Goal: Task Accomplishment & Management: Manage account settings

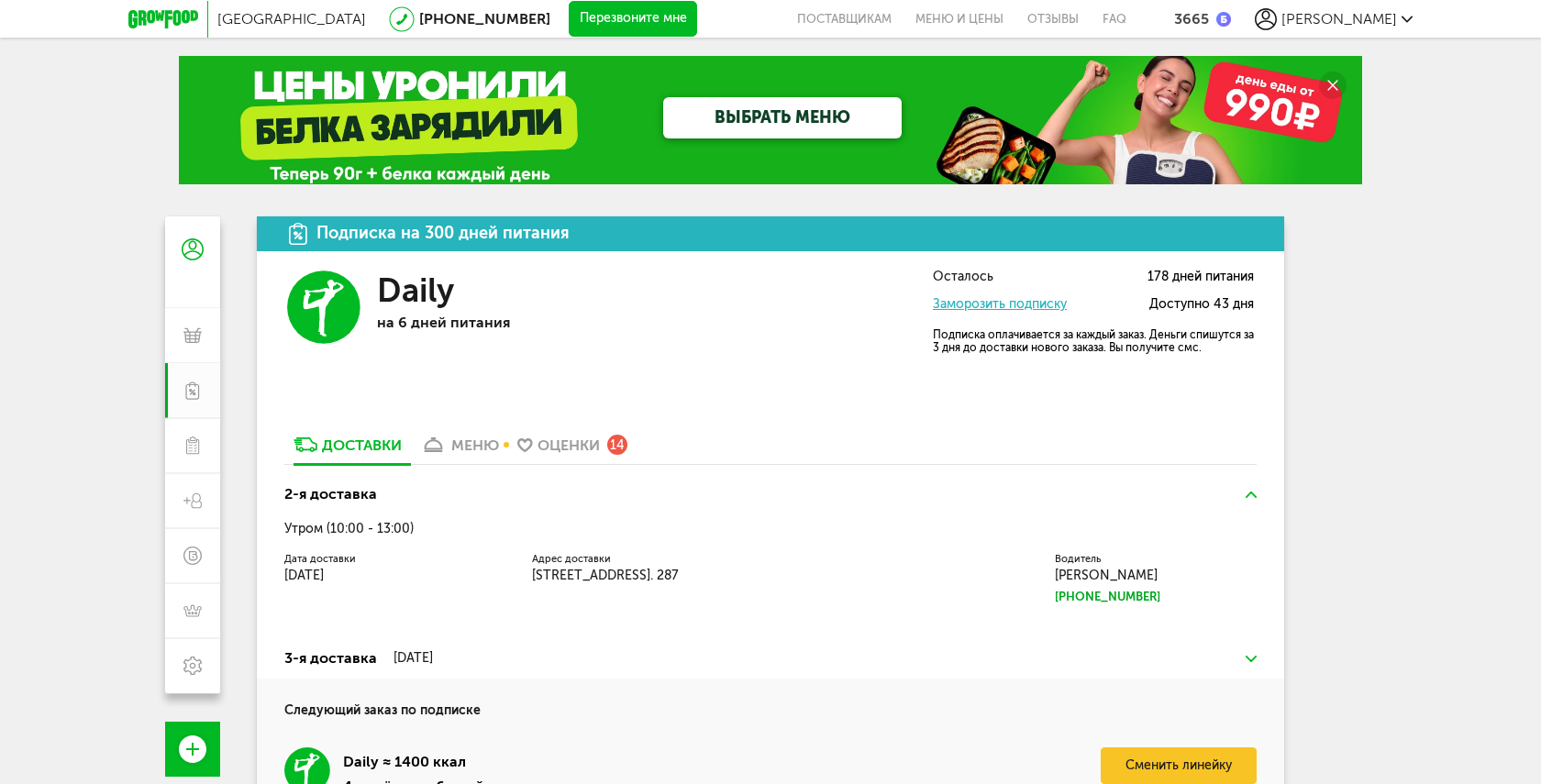
click at [1057, 306] on link "Заморозить подписку" at bounding box center [999, 304] width 134 height 16
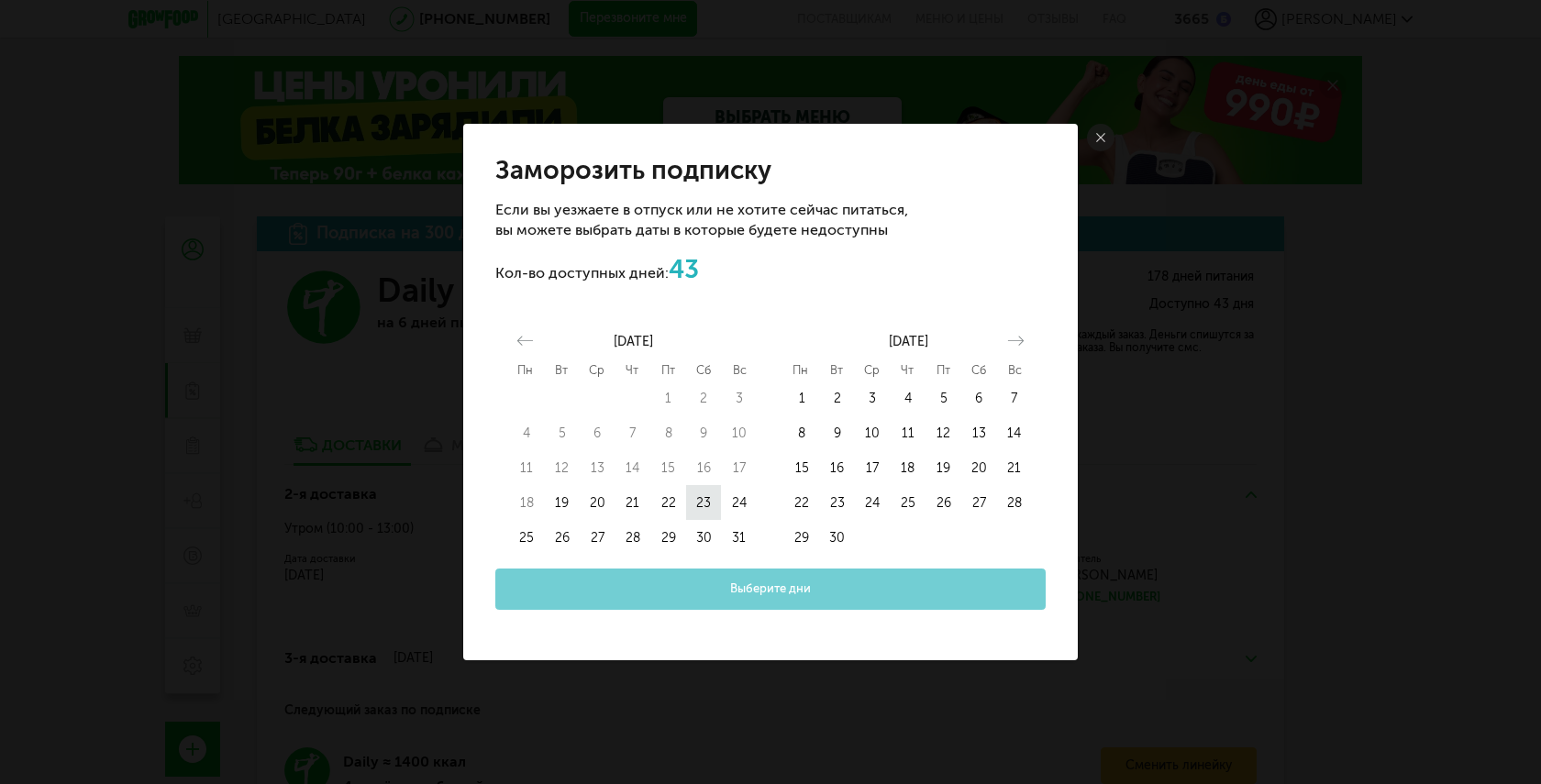
click at [702, 503] on button "23" at bounding box center [704, 502] width 36 height 35
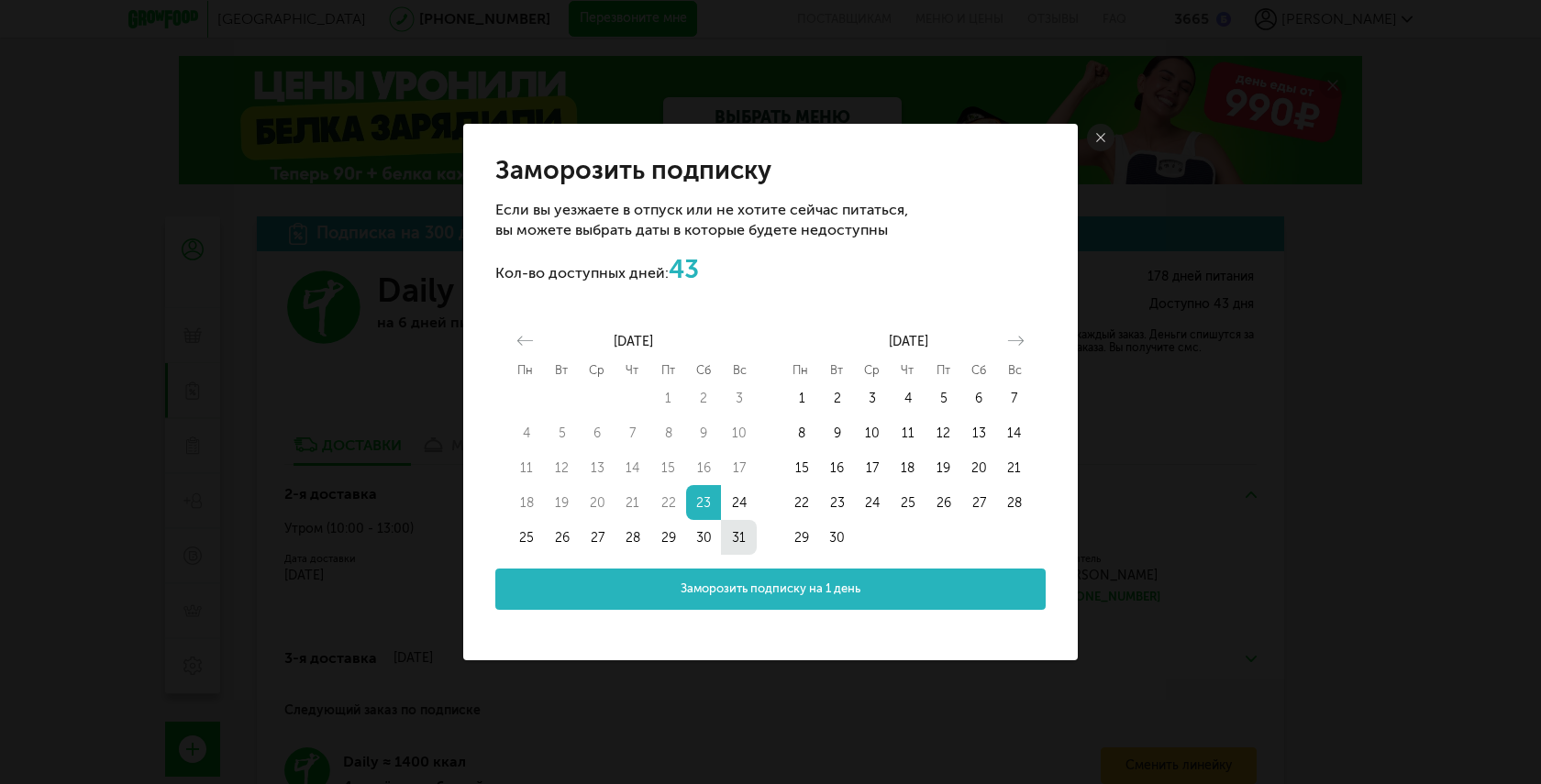
click at [738, 538] on button "31" at bounding box center [739, 537] width 36 height 35
click at [742, 592] on span "Заморозить подписку на 9 дней" at bounding box center [770, 589] width 183 height 18
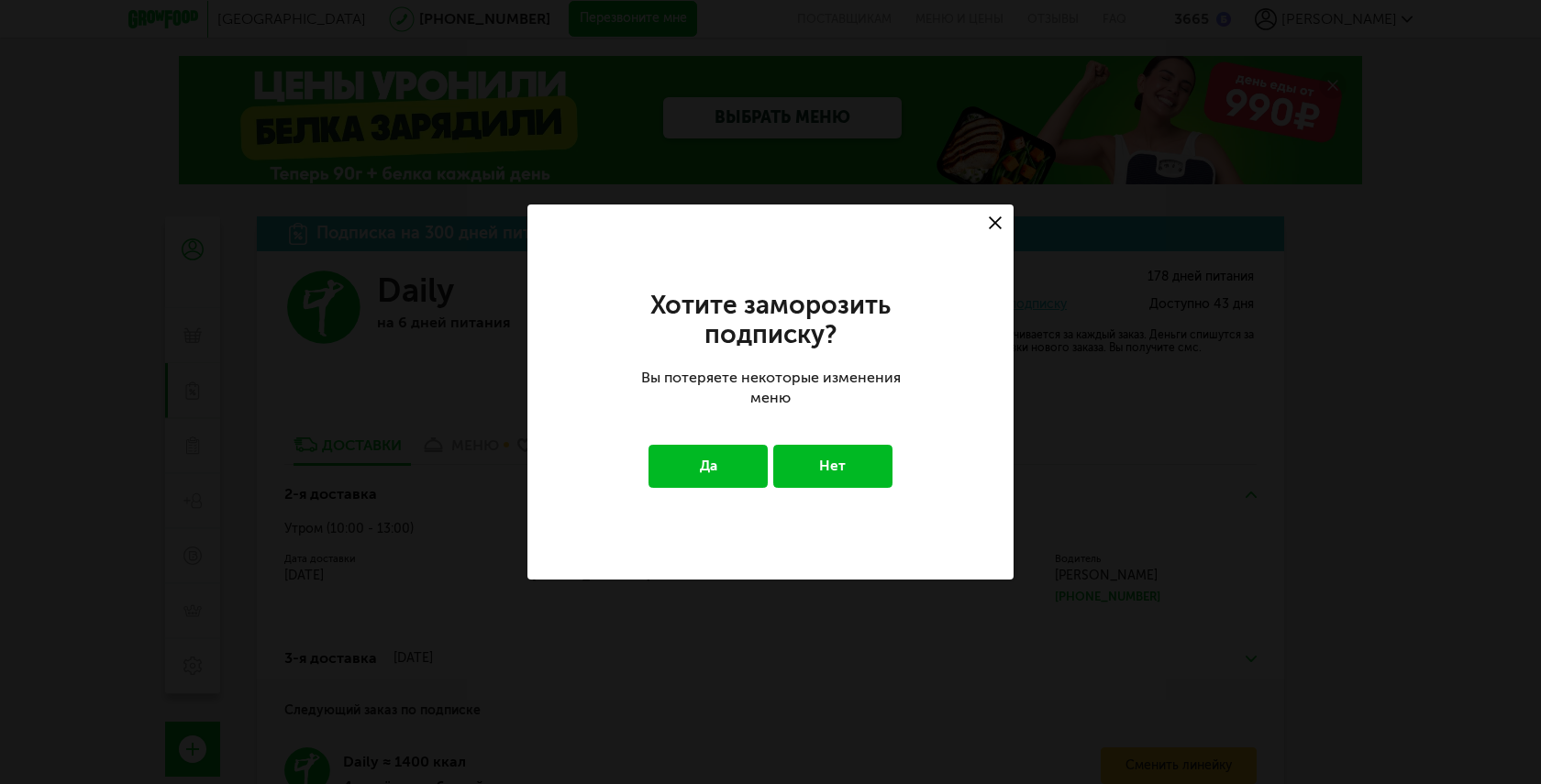
click at [734, 469] on button "Да" at bounding box center [708, 465] width 120 height 43
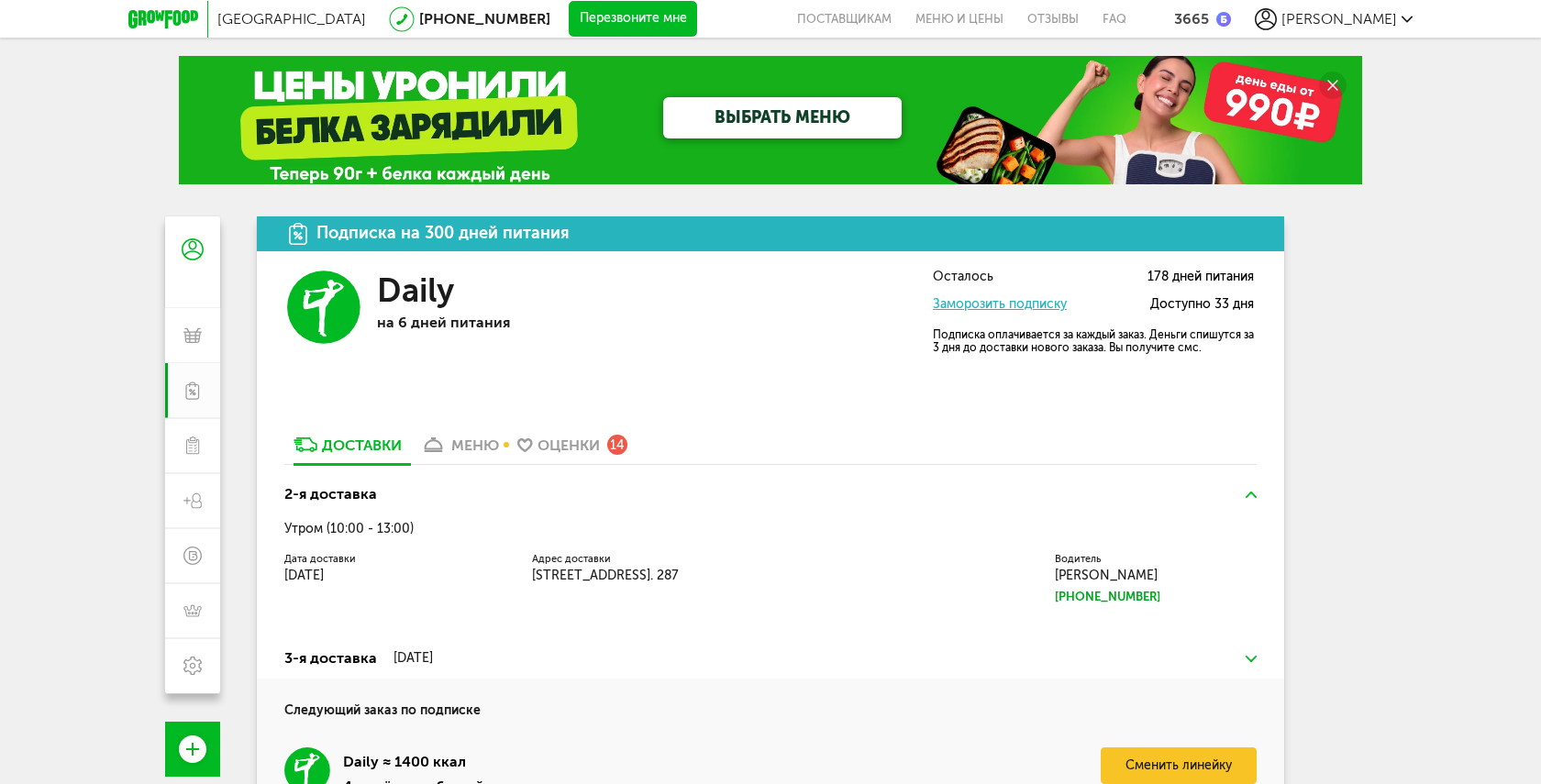
click at [800, 118] on link "ВЫБРАТЬ МЕНЮ" at bounding box center [782, 118] width 239 height 42
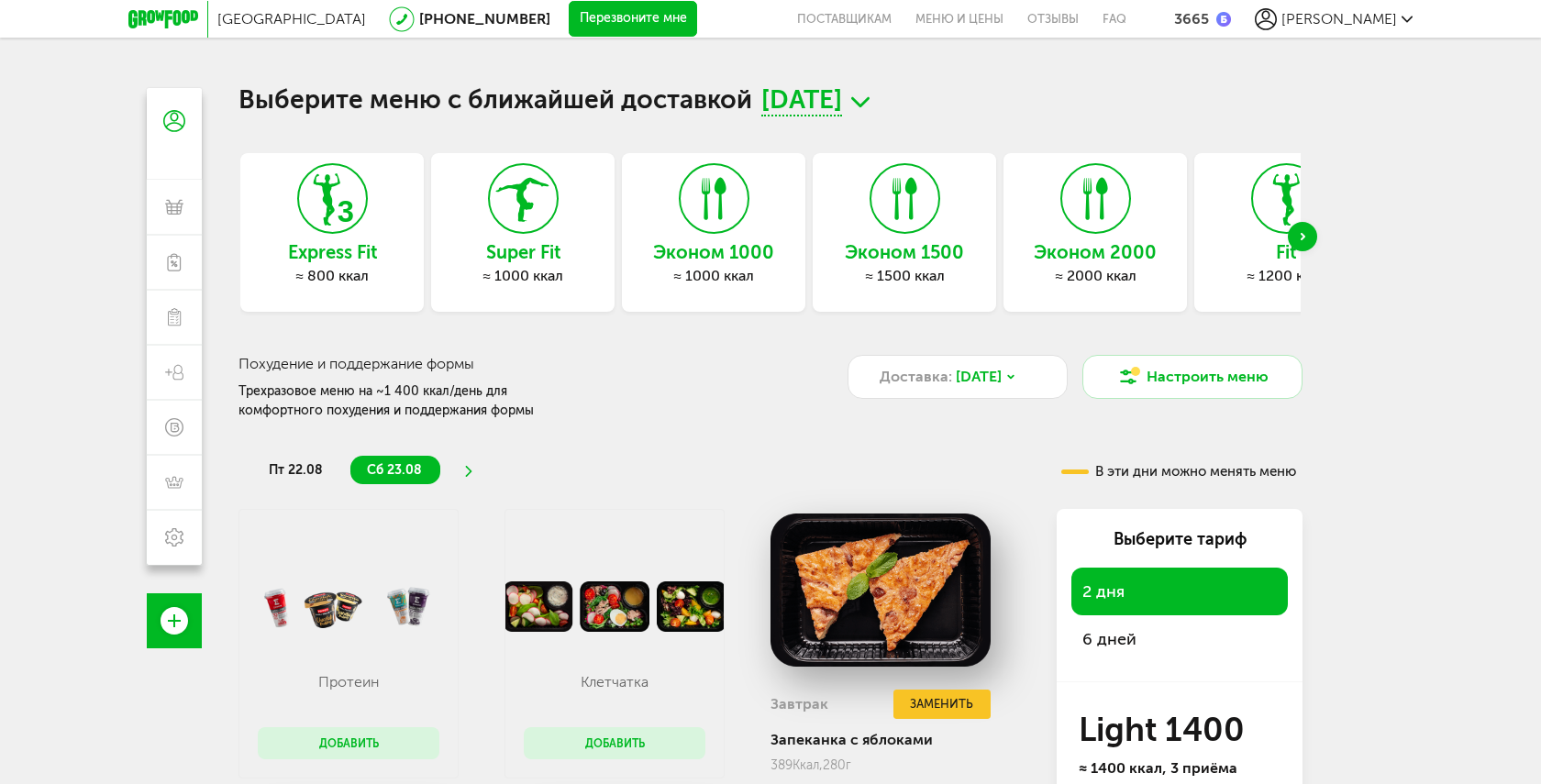
click at [1353, 23] on span "[PERSON_NAME]" at bounding box center [1339, 19] width 116 height 18
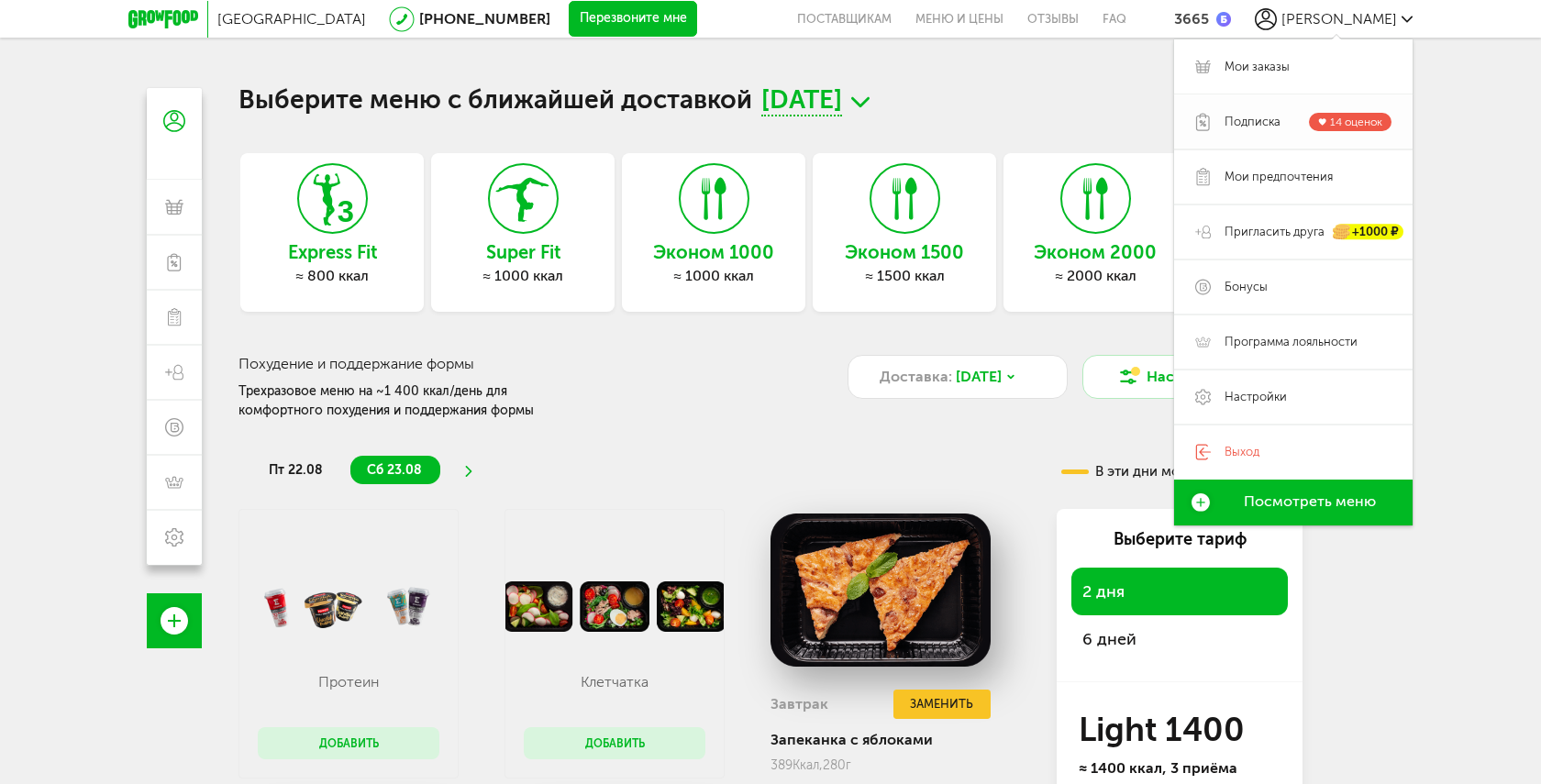
click at [1225, 123] on span "Подписка" at bounding box center [1252, 122] width 55 height 17
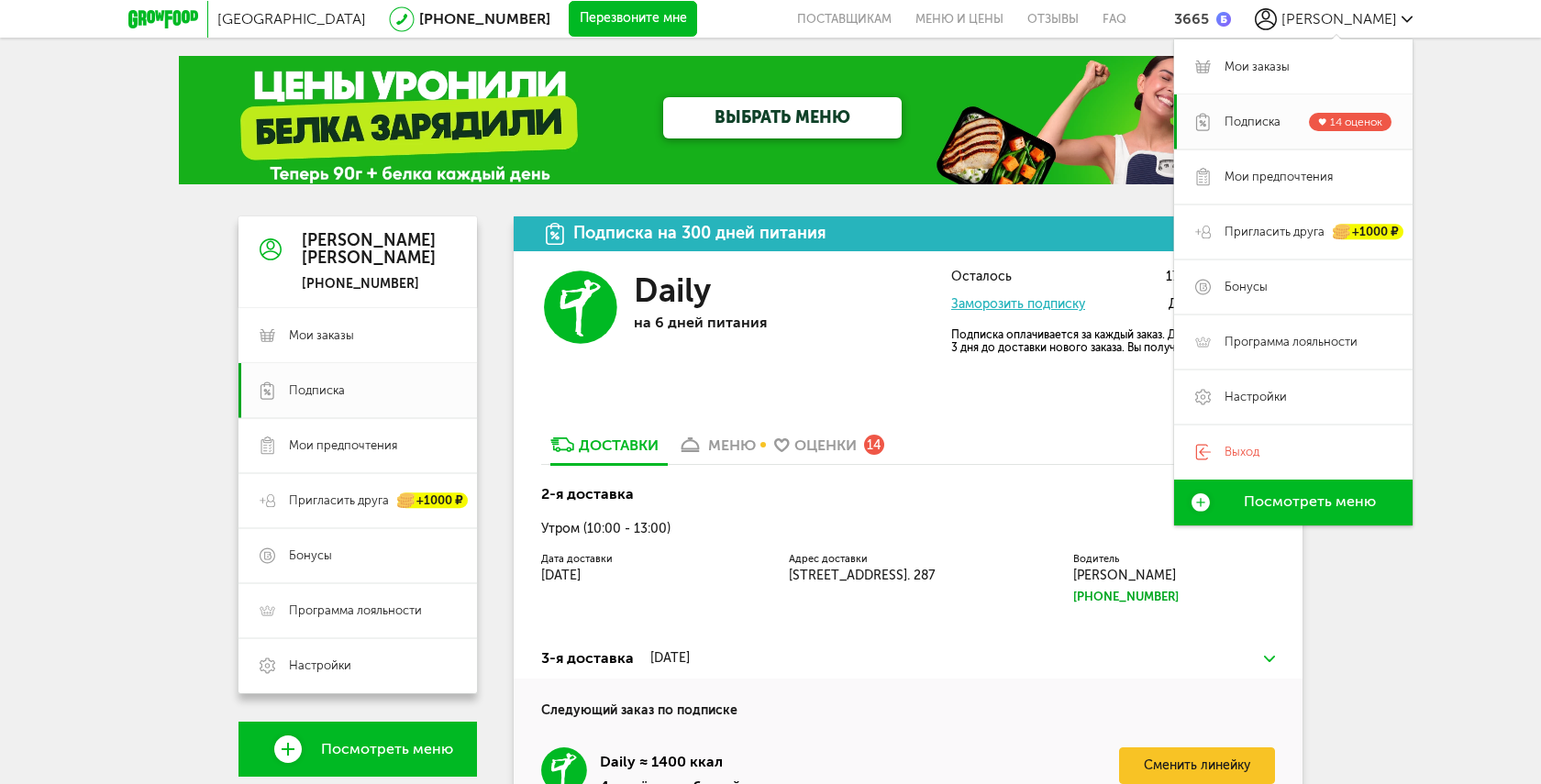
click at [741, 115] on link "ВЫБРАТЬ МЕНЮ" at bounding box center [782, 118] width 239 height 42
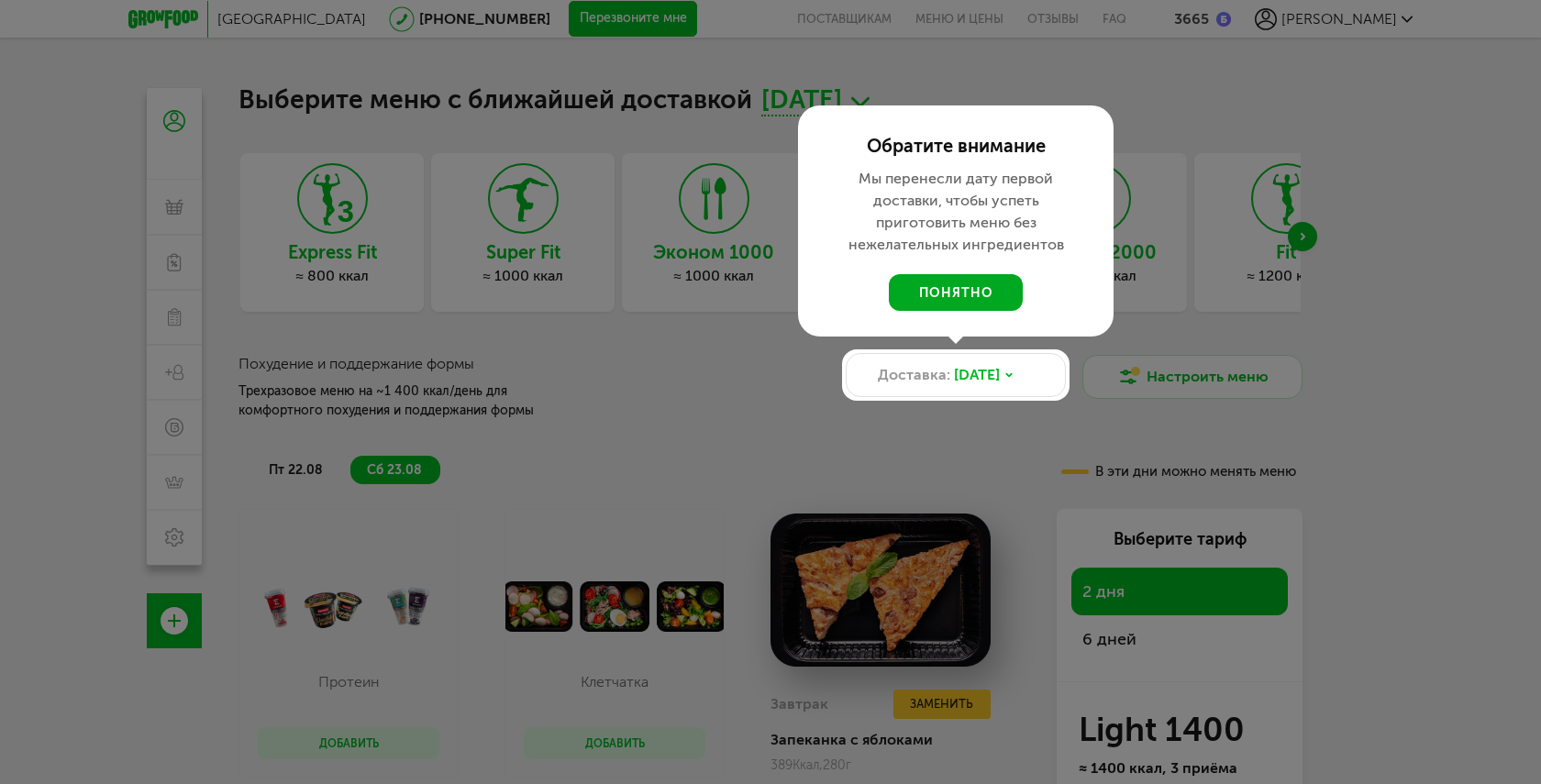
click at [953, 291] on button "понятно" at bounding box center [955, 292] width 134 height 37
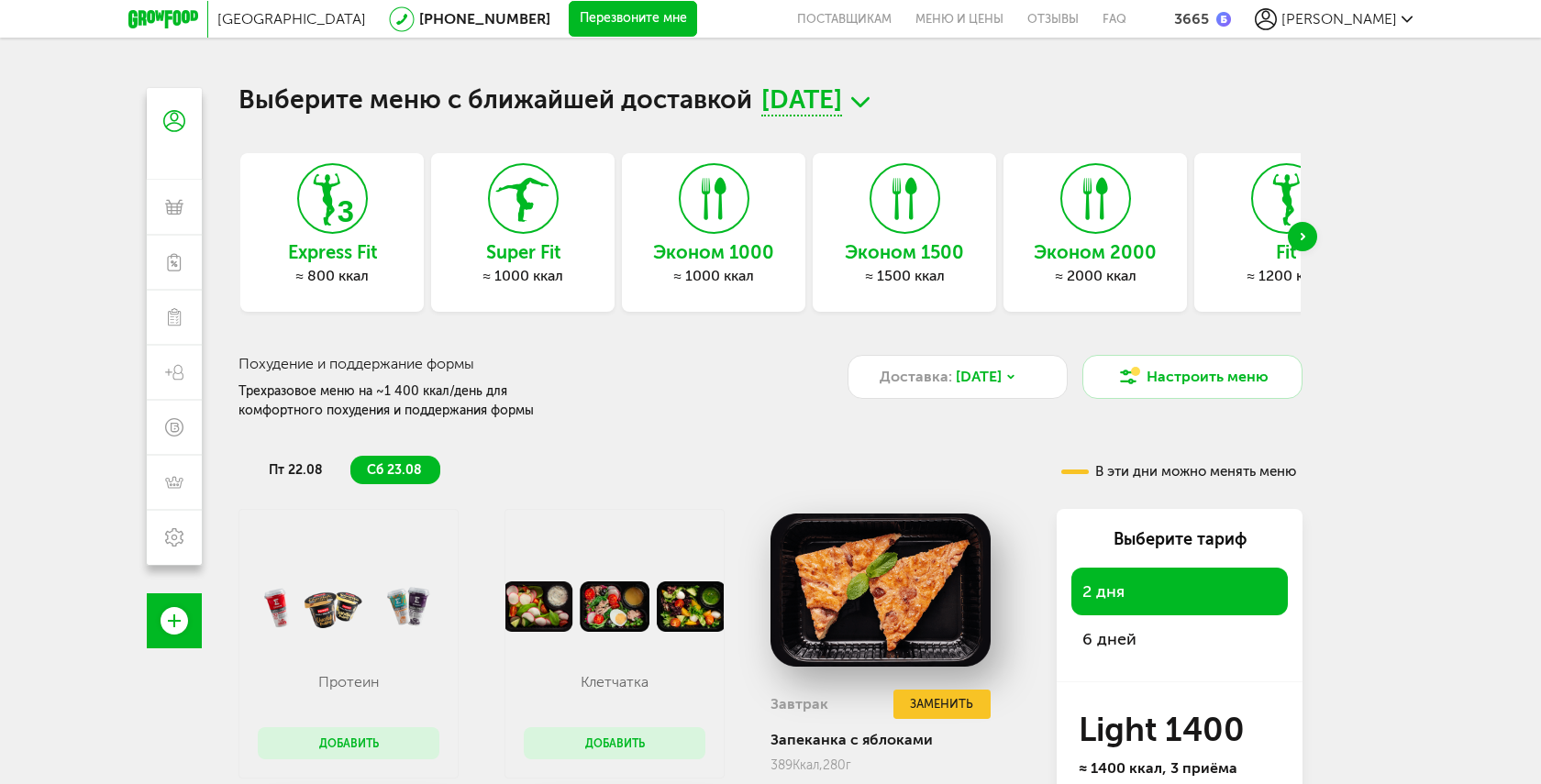
click at [1304, 236] on div "Next slide" at bounding box center [1302, 237] width 30 height 30
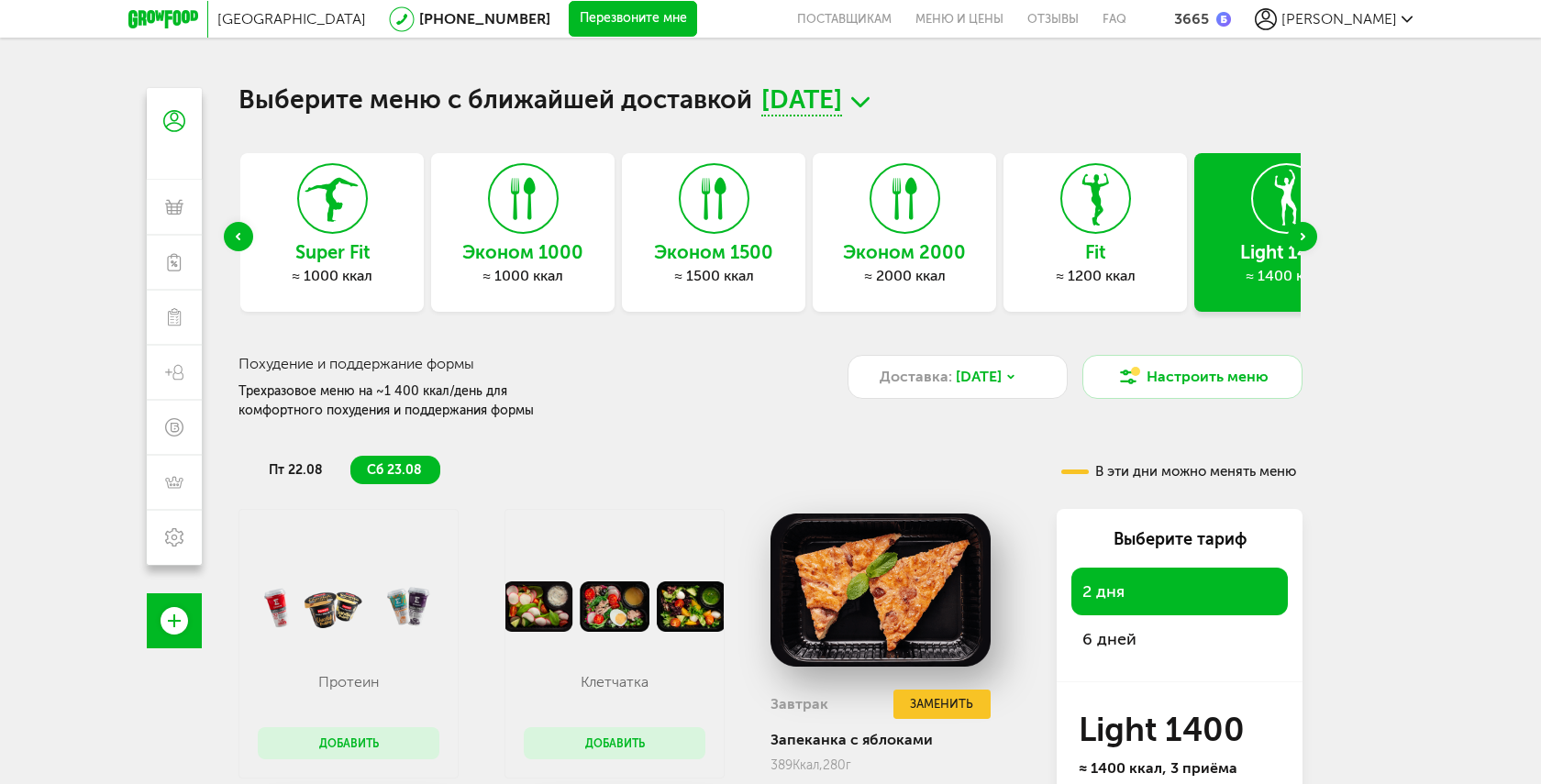
click at [1304, 236] on div "Next slide" at bounding box center [1302, 237] width 30 height 30
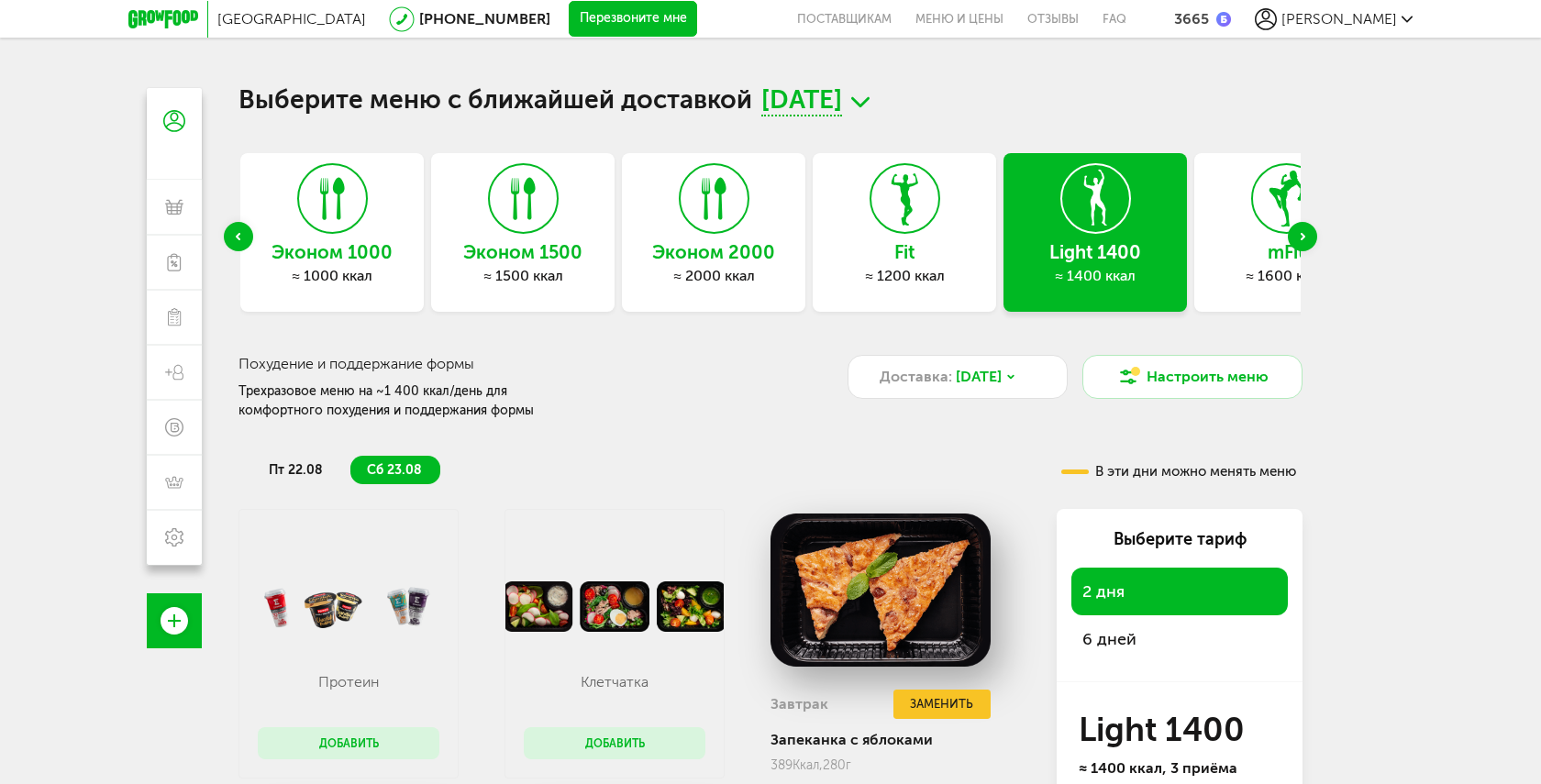
click at [1304, 236] on div "Next slide" at bounding box center [1302, 237] width 30 height 30
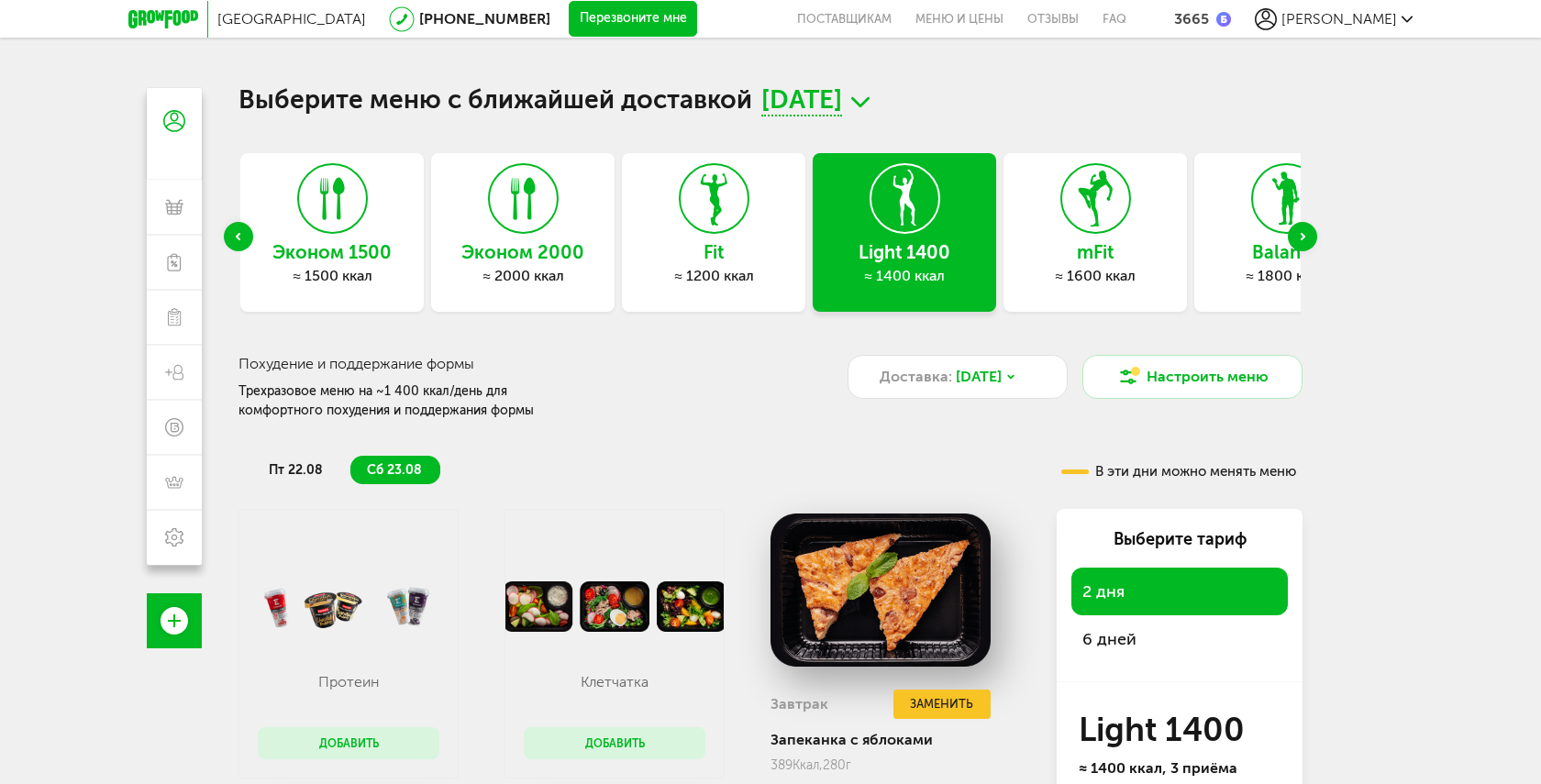
click at [1304, 236] on div "Next slide" at bounding box center [1302, 237] width 30 height 30
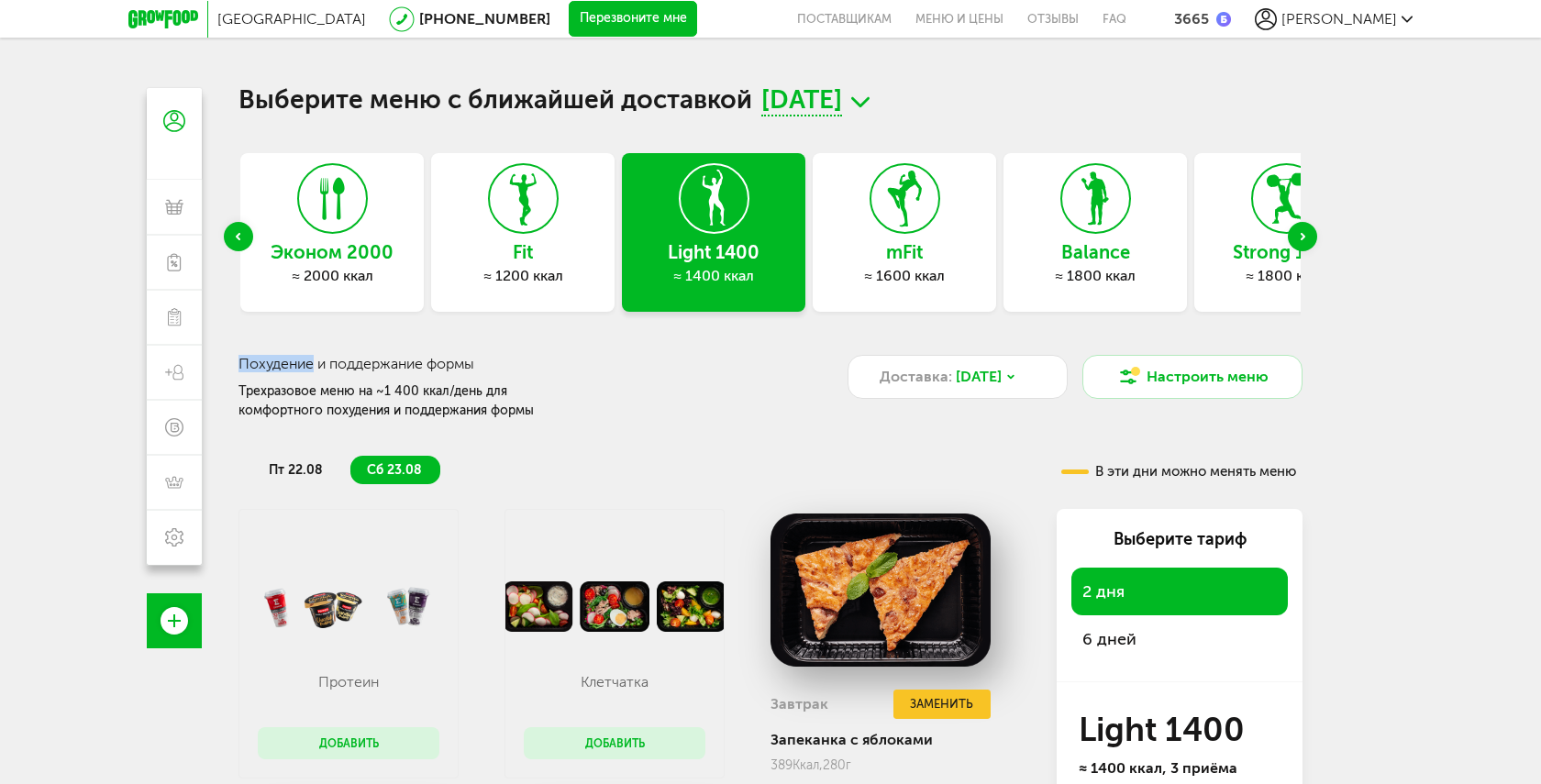
click at [1304, 236] on div "Next slide" at bounding box center [1302, 237] width 30 height 30
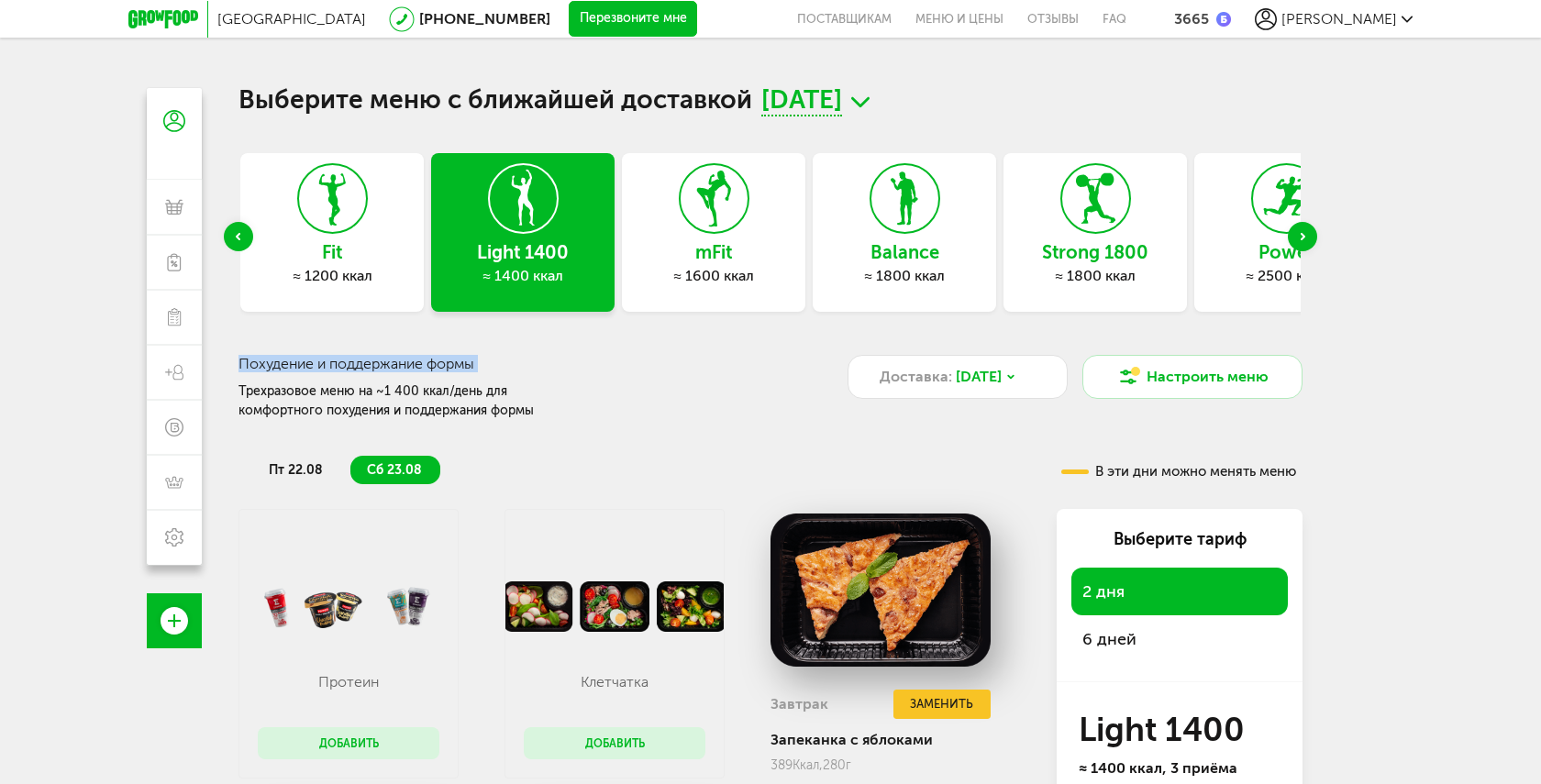
click at [1304, 236] on div "Next slide" at bounding box center [1302, 237] width 30 height 30
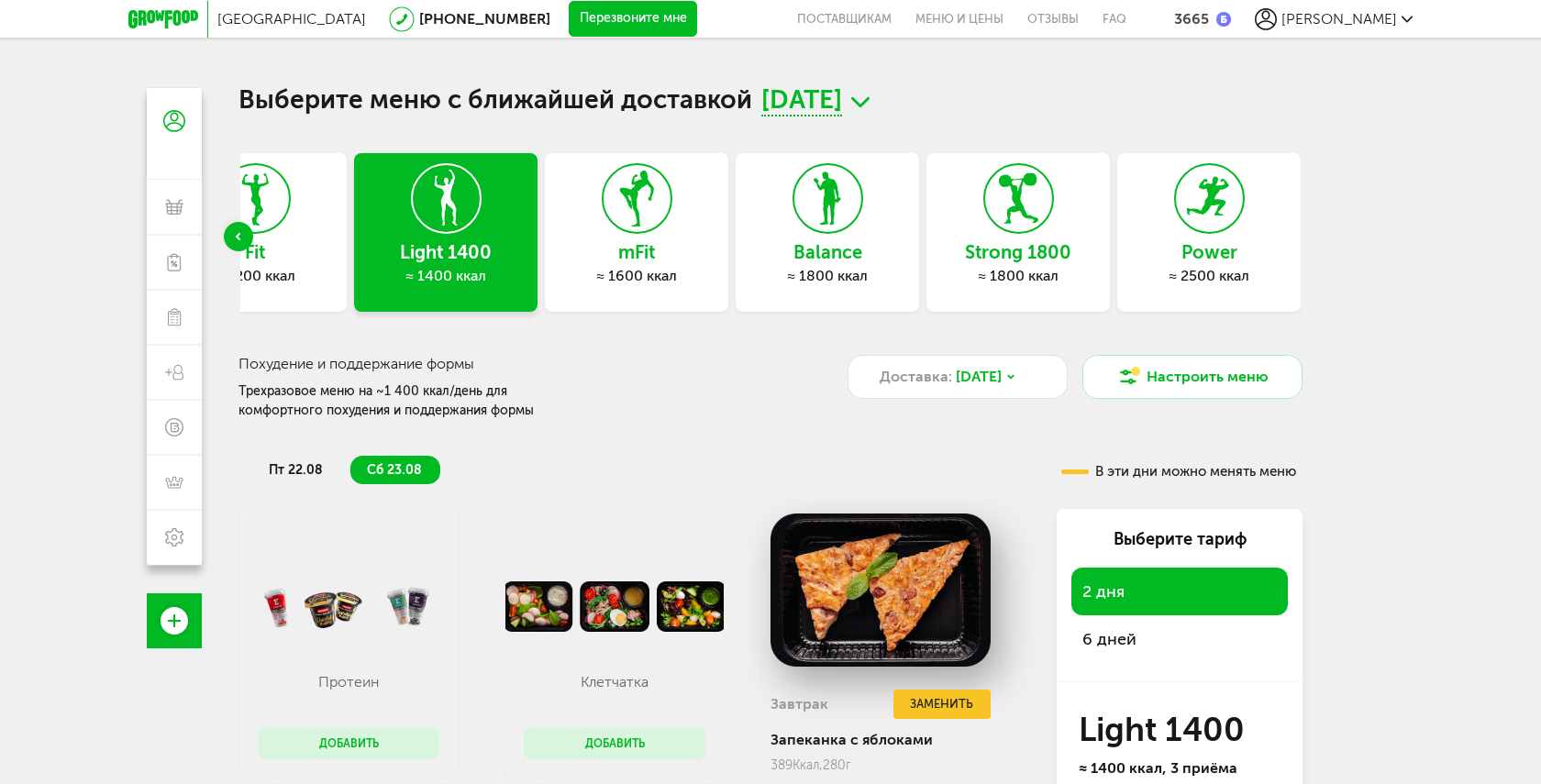
click at [1304, 236] on div "Выберите меню с ближайшей доставкой [DATE] Express Fit ≈ 800 ккал Super Fit ≈ 1…" at bounding box center [770, 480] width 1100 height 784
click at [242, 235] on div "Previous slide" at bounding box center [239, 237] width 30 height 30
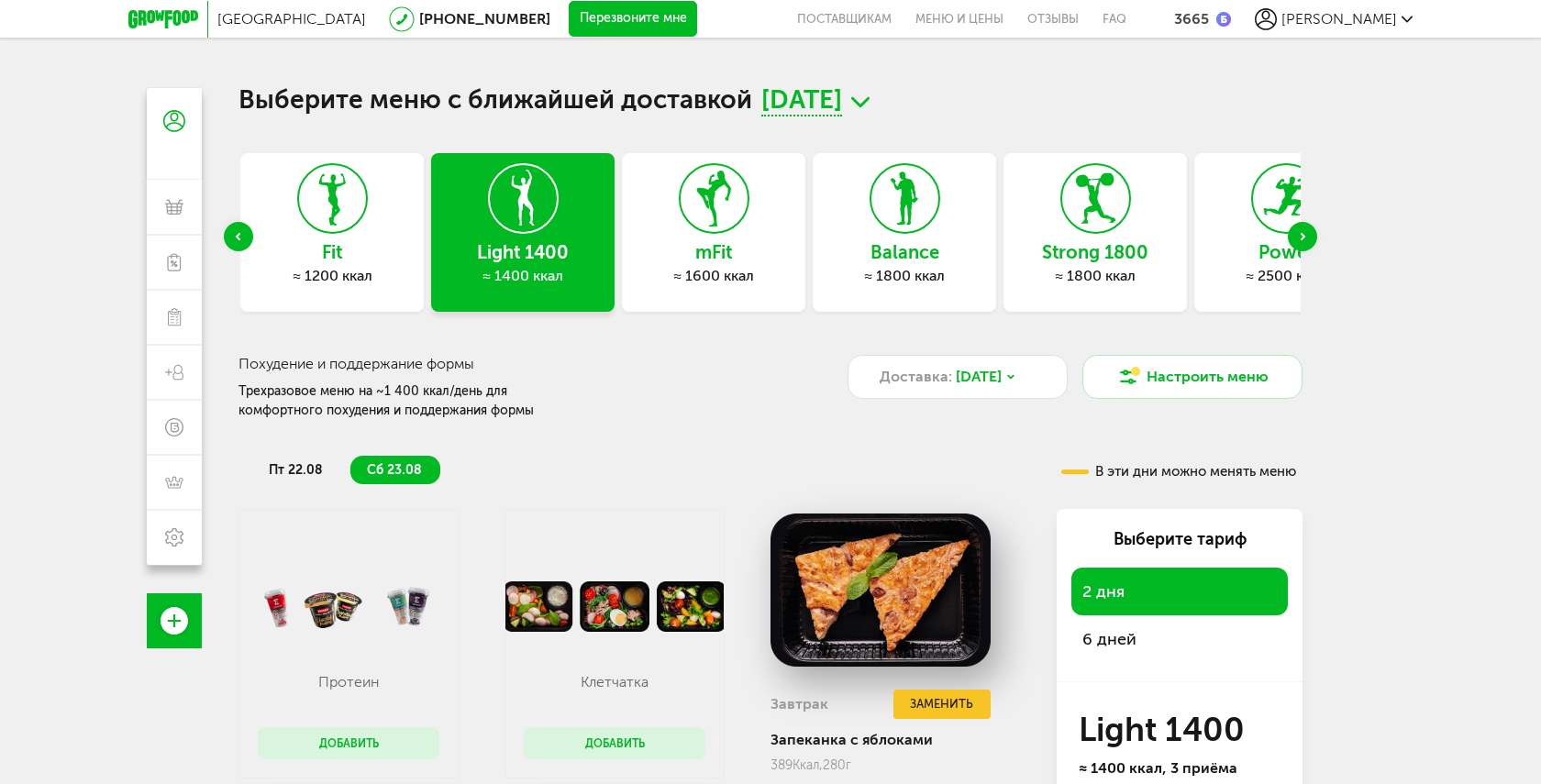
click at [242, 235] on div "Previous slide" at bounding box center [239, 237] width 30 height 30
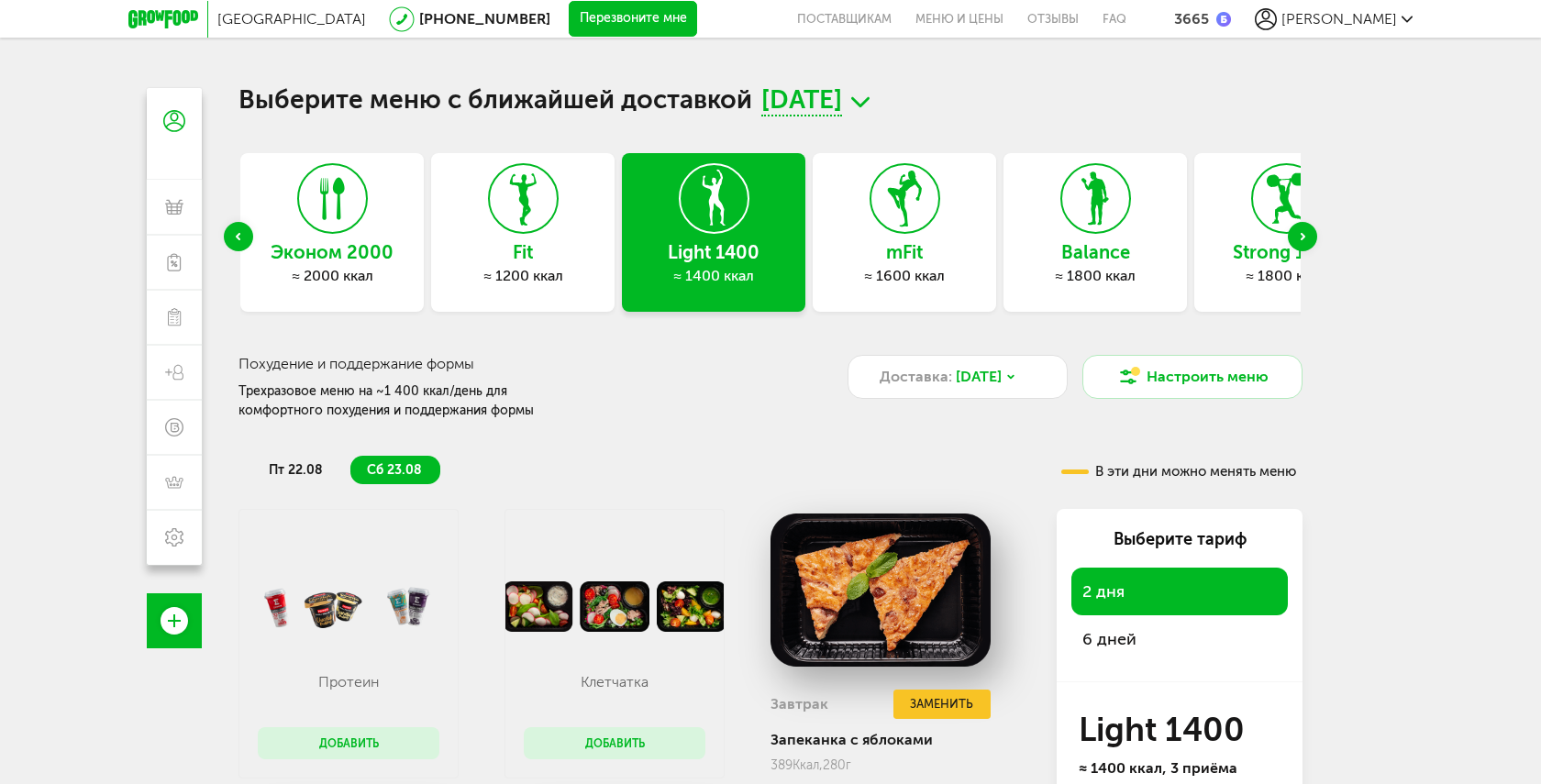
click at [242, 235] on div "Previous slide" at bounding box center [239, 237] width 30 height 30
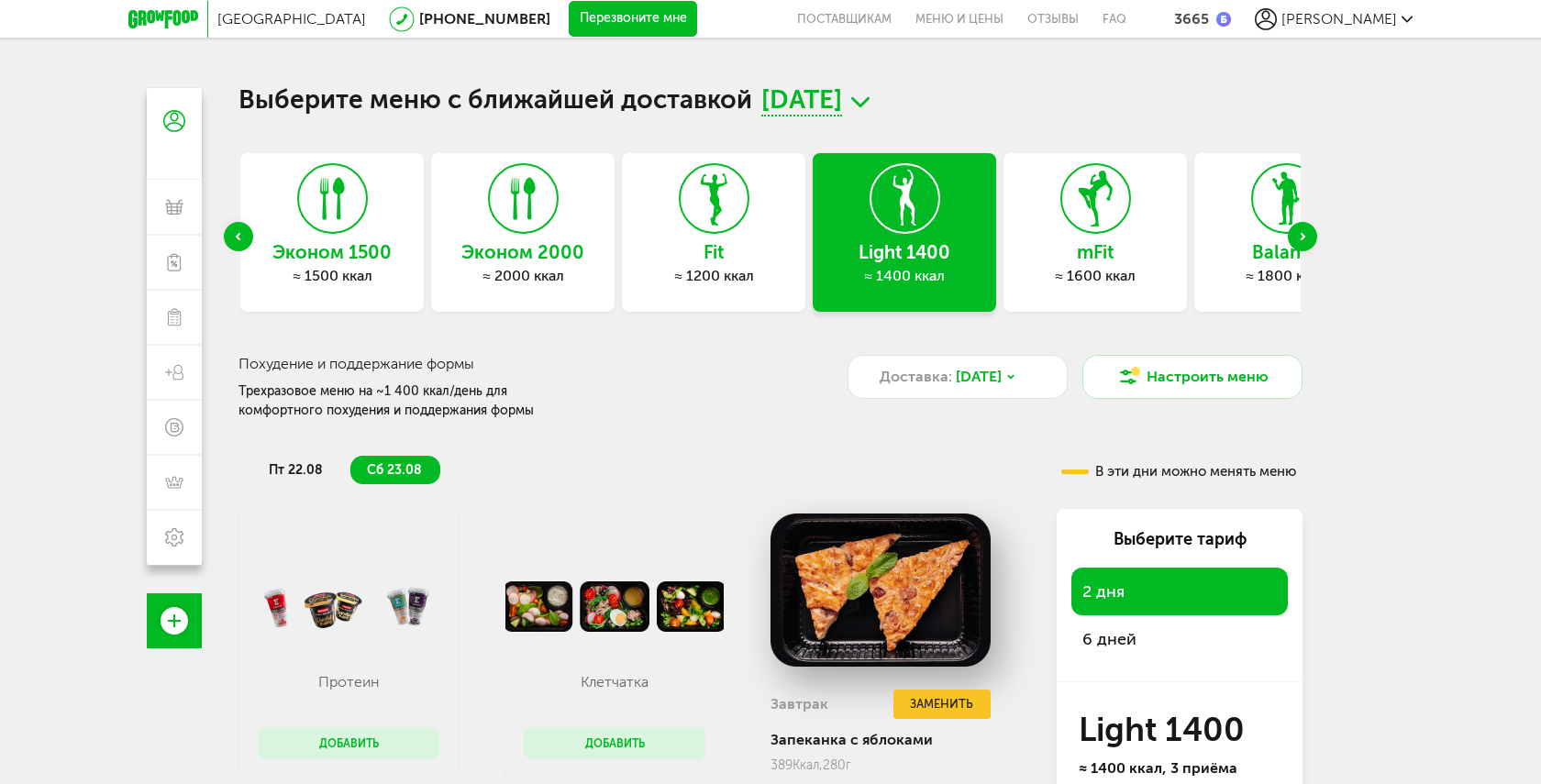
click at [242, 235] on div "Previous slide" at bounding box center [239, 237] width 30 height 30
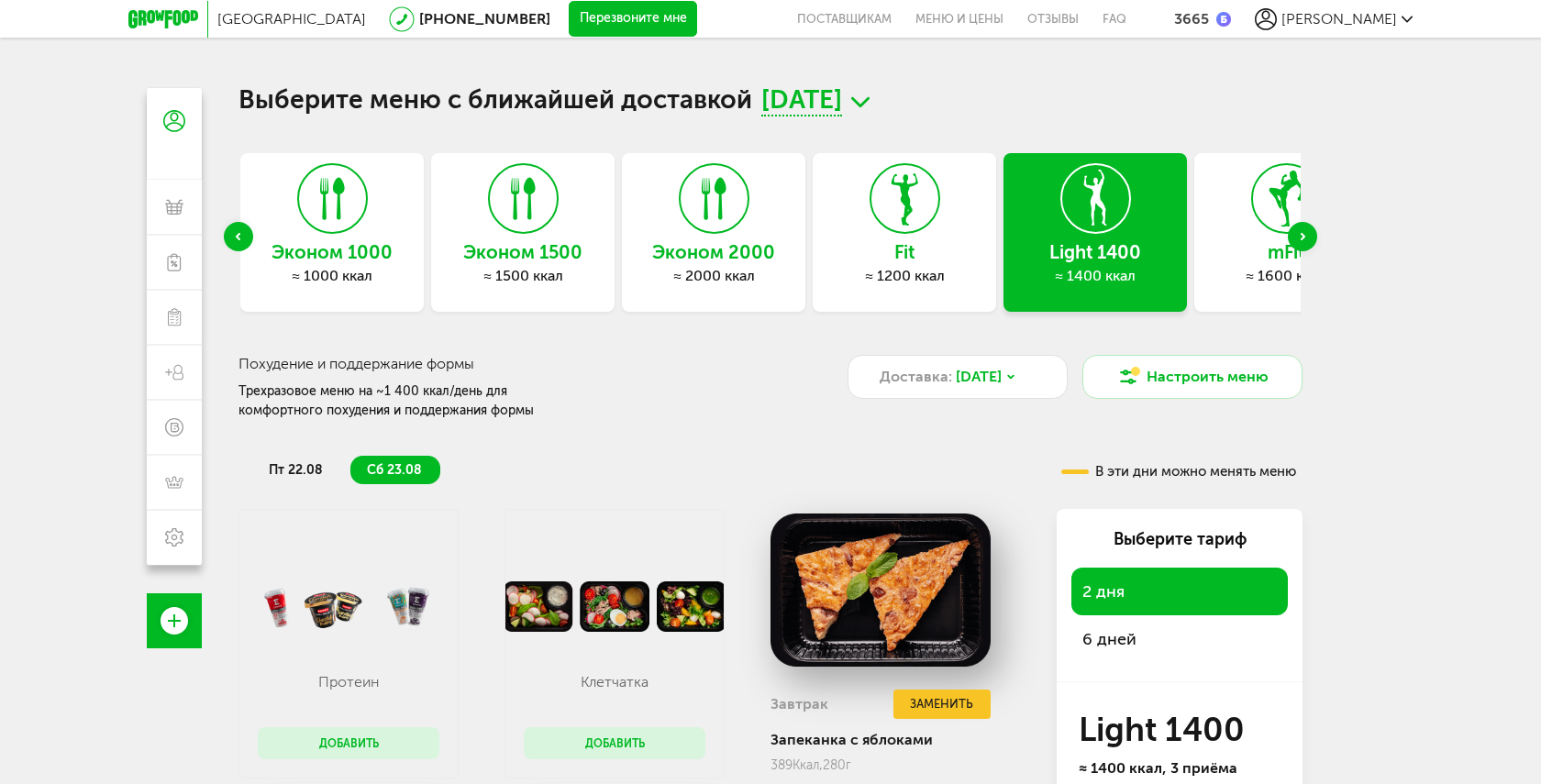
click at [242, 235] on div "Previous slide" at bounding box center [239, 237] width 30 height 30
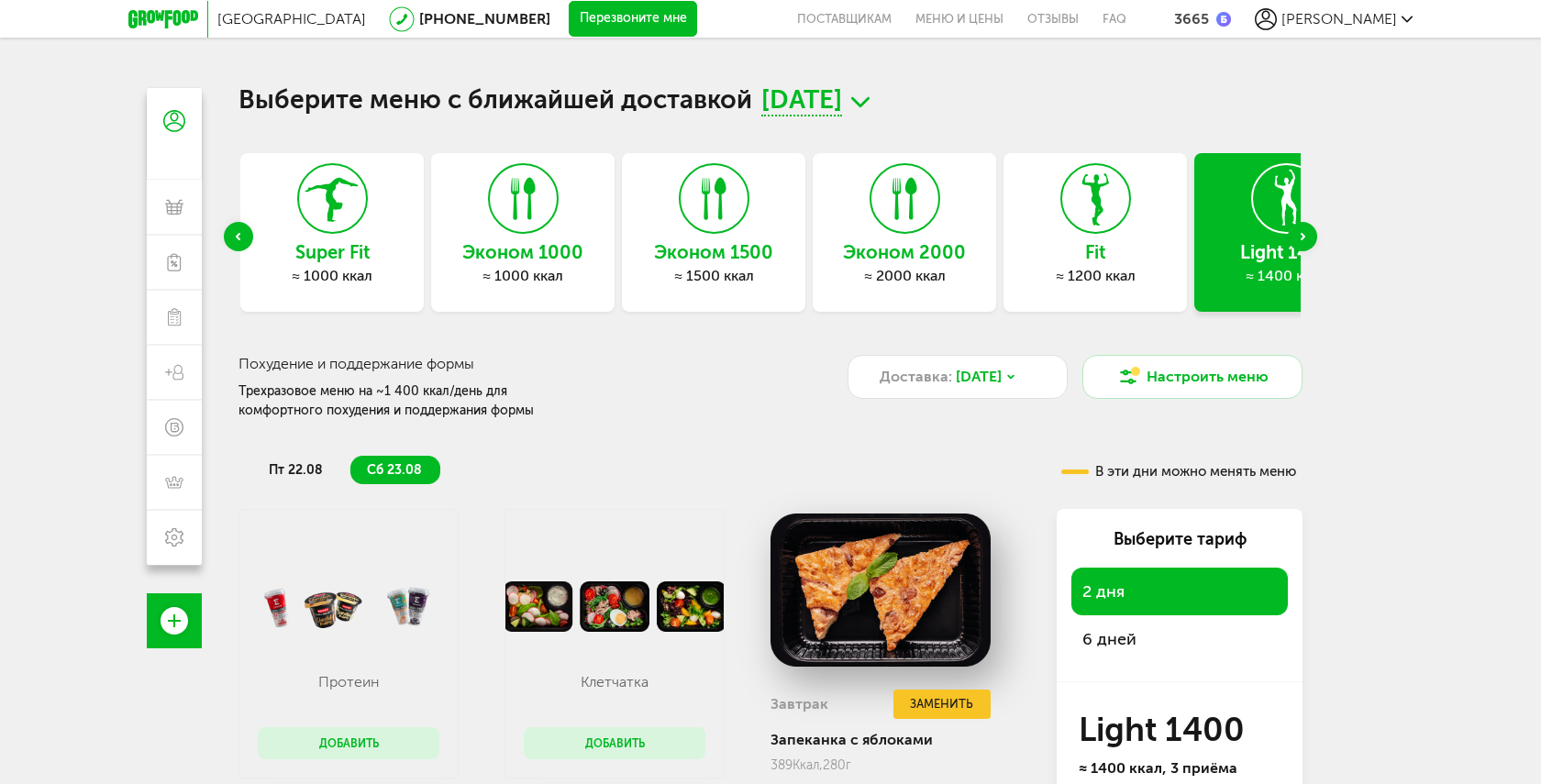
click at [242, 235] on div "Previous slide" at bounding box center [239, 237] width 30 height 30
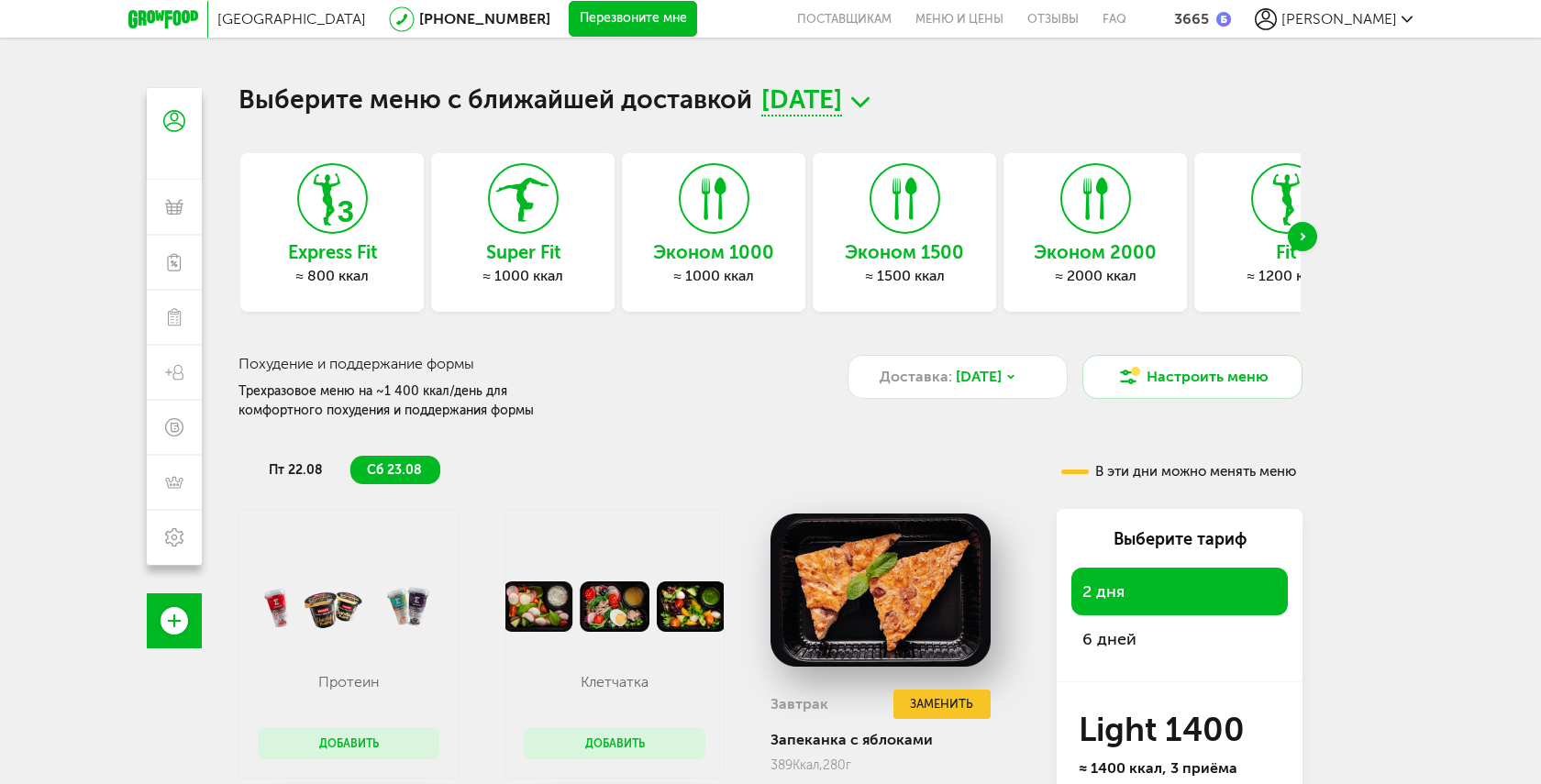
click at [242, 235] on div "Express Fit ≈ 800 ккал" at bounding box center [332, 233] width 183 height 158
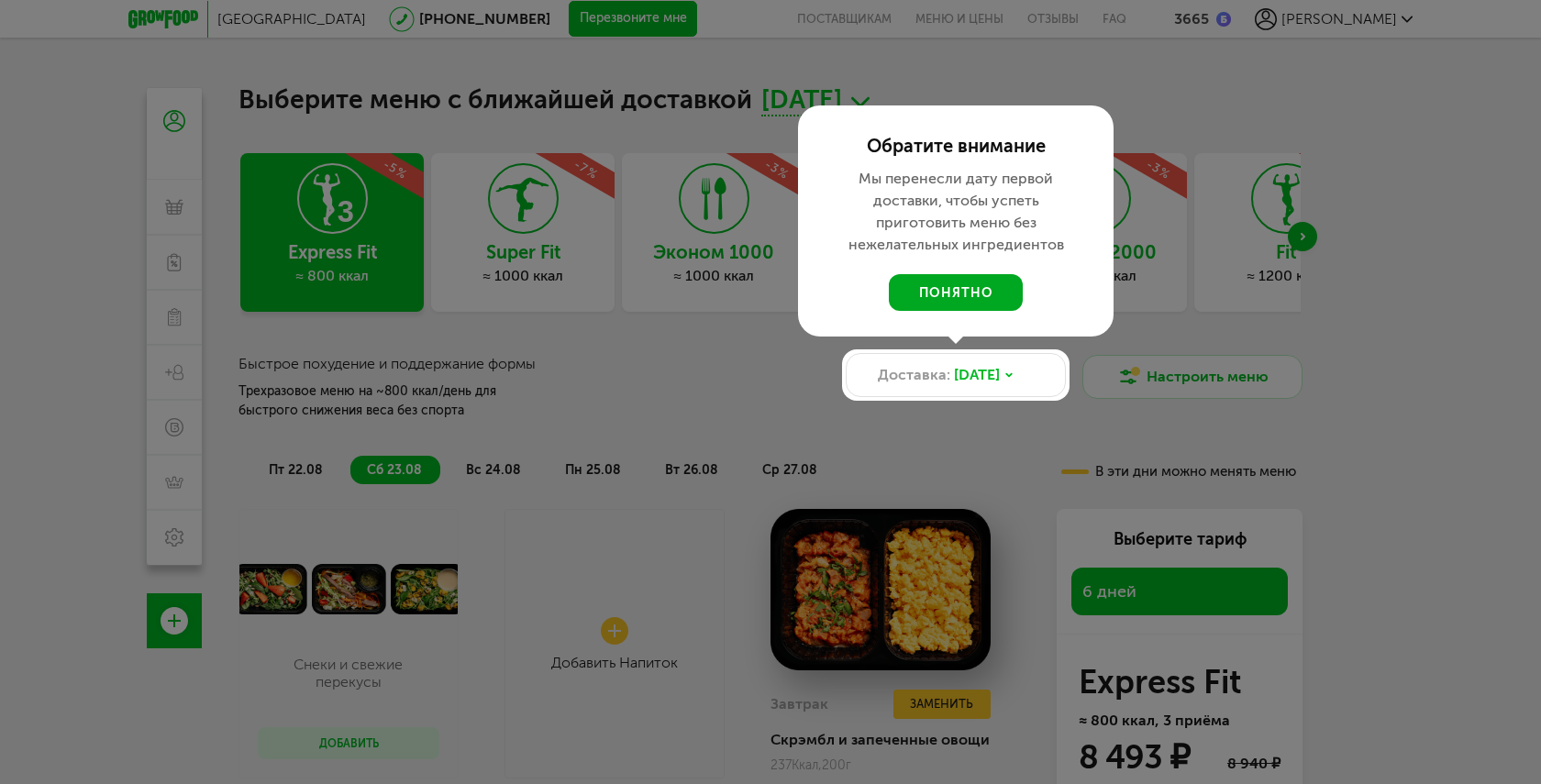
click at [943, 294] on button "понятно" at bounding box center [955, 292] width 134 height 37
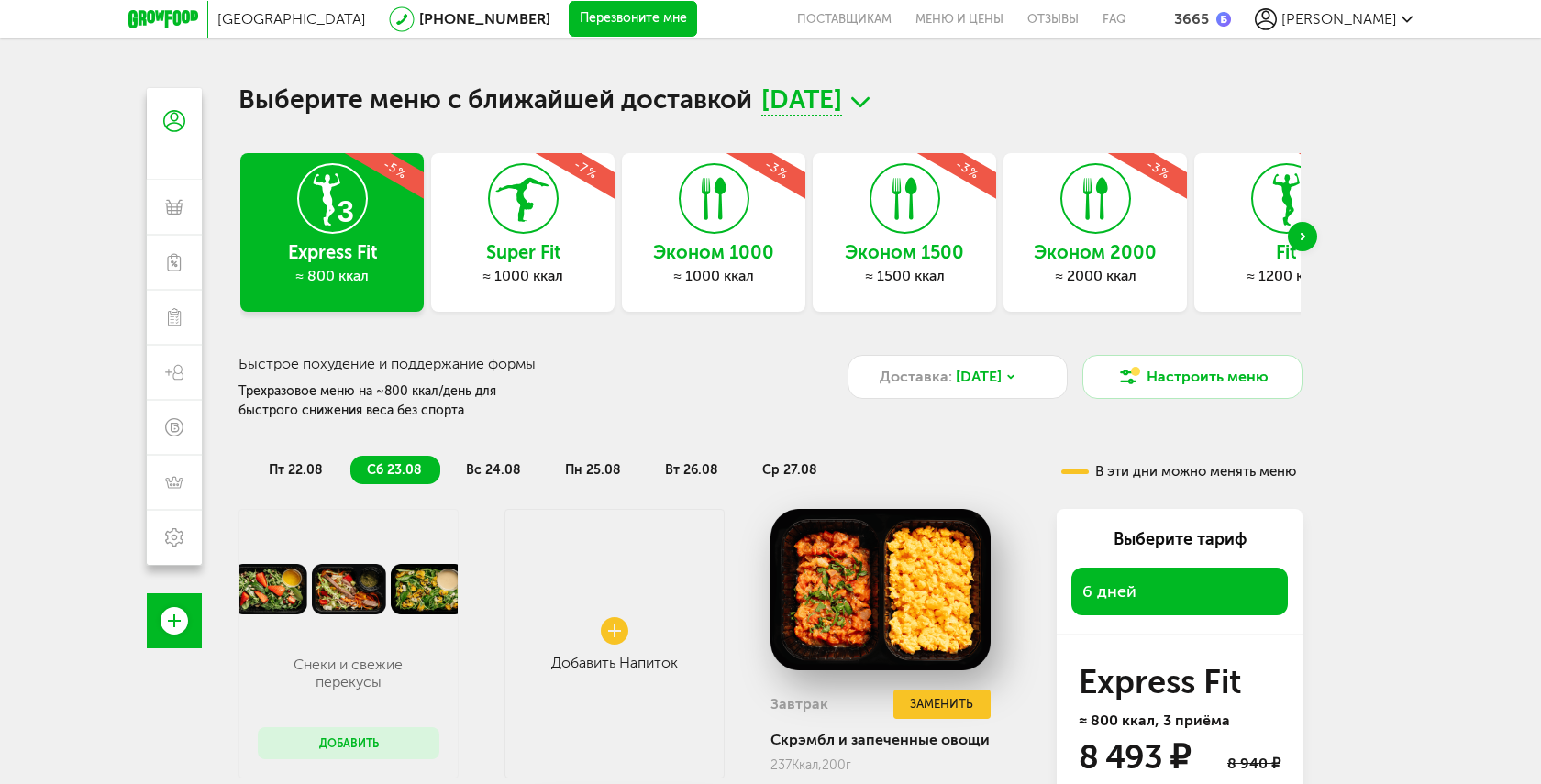
click at [1377, 11] on span "[PERSON_NAME]" at bounding box center [1339, 19] width 116 height 18
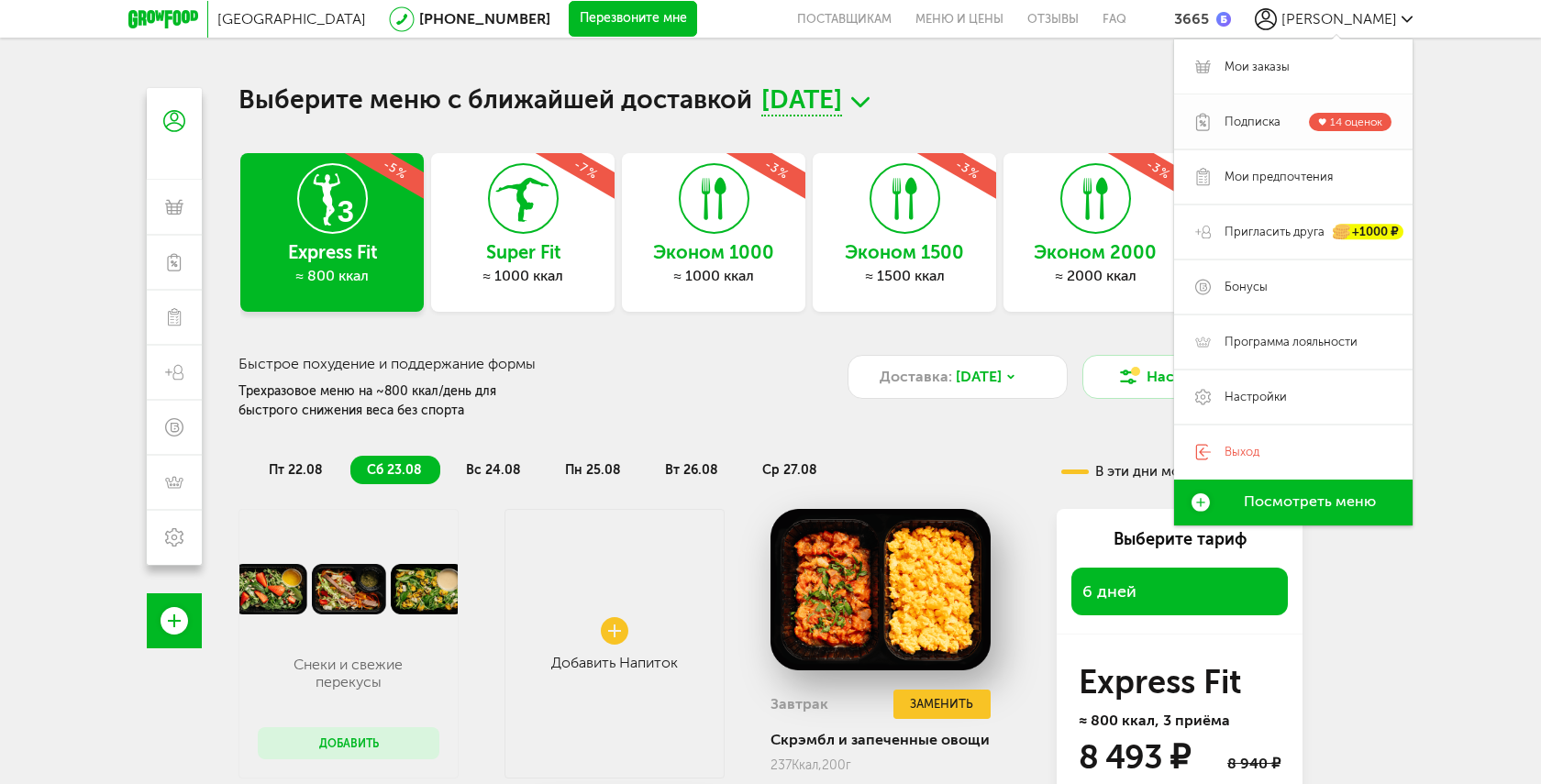
click at [1239, 118] on span "Подписка" at bounding box center [1252, 122] width 55 height 17
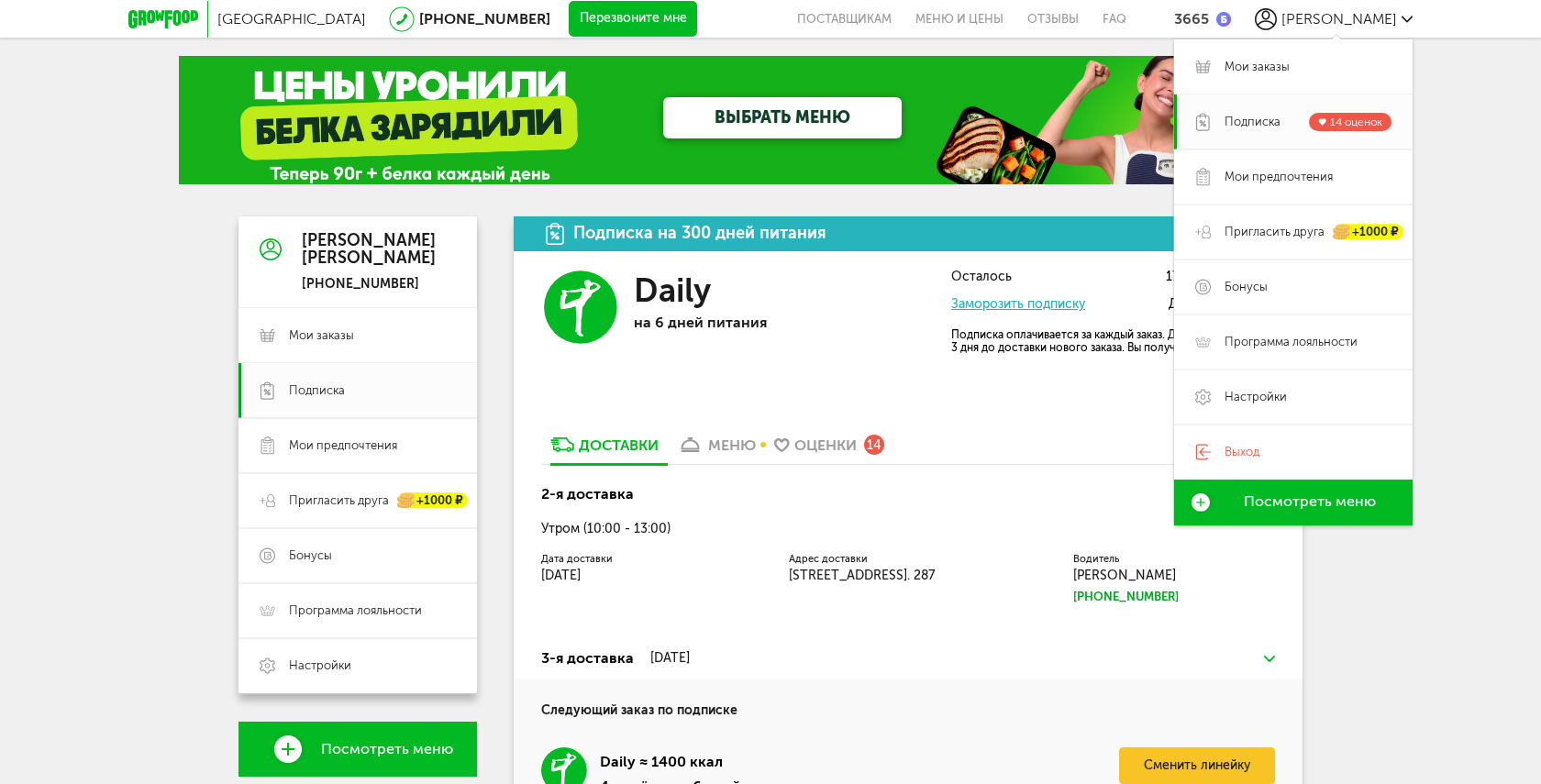
click at [1491, 276] on div "Москва [PHONE_NUMBER] Перезвоните мне поставщикам Меню и цены Отзывы FAQ 3665 […" at bounding box center [770, 596] width 1541 height 1192
